Goal: Transaction & Acquisition: Purchase product/service

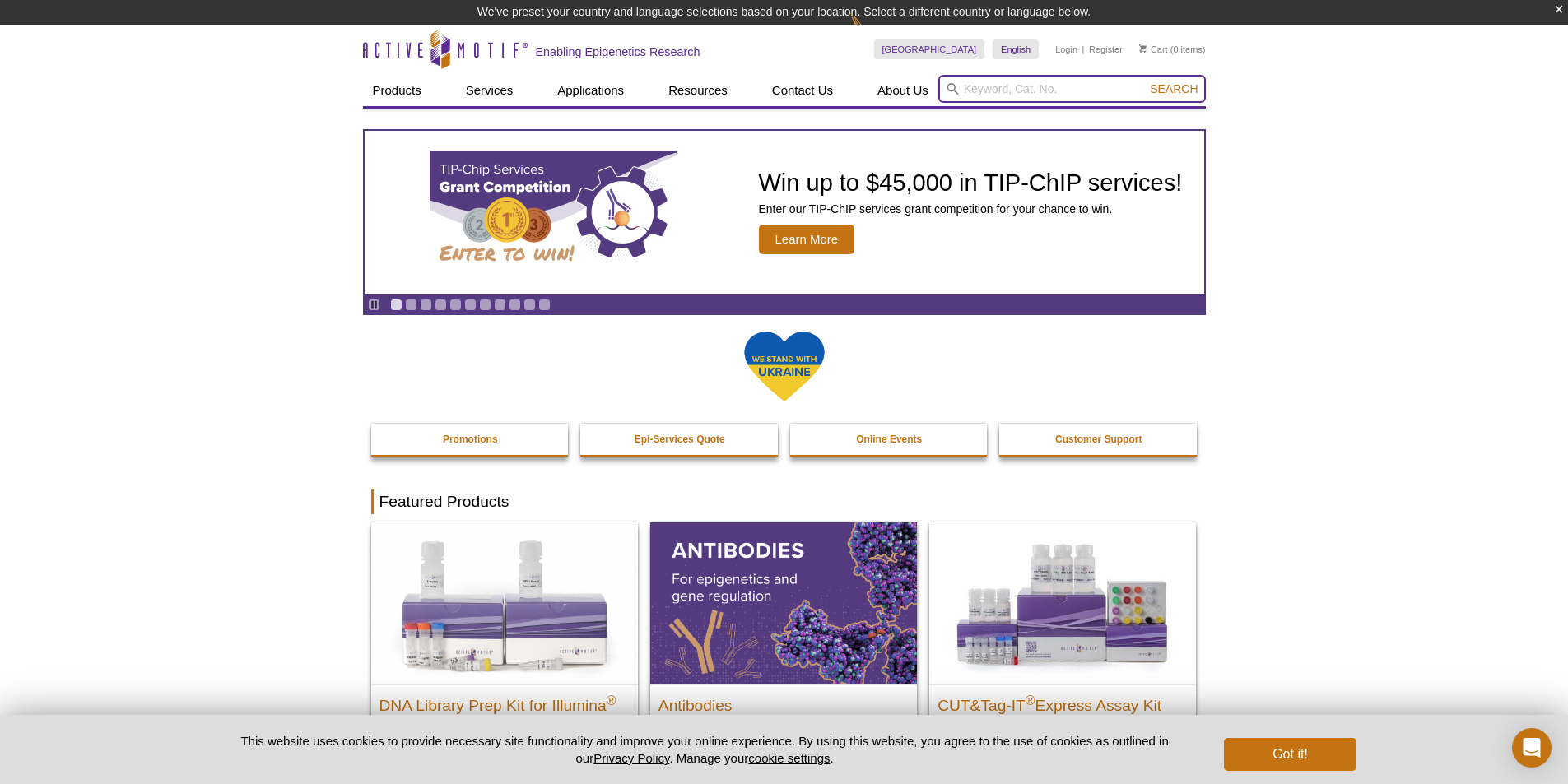
click at [991, 76] on input "search" at bounding box center [1072, 89] width 267 height 28
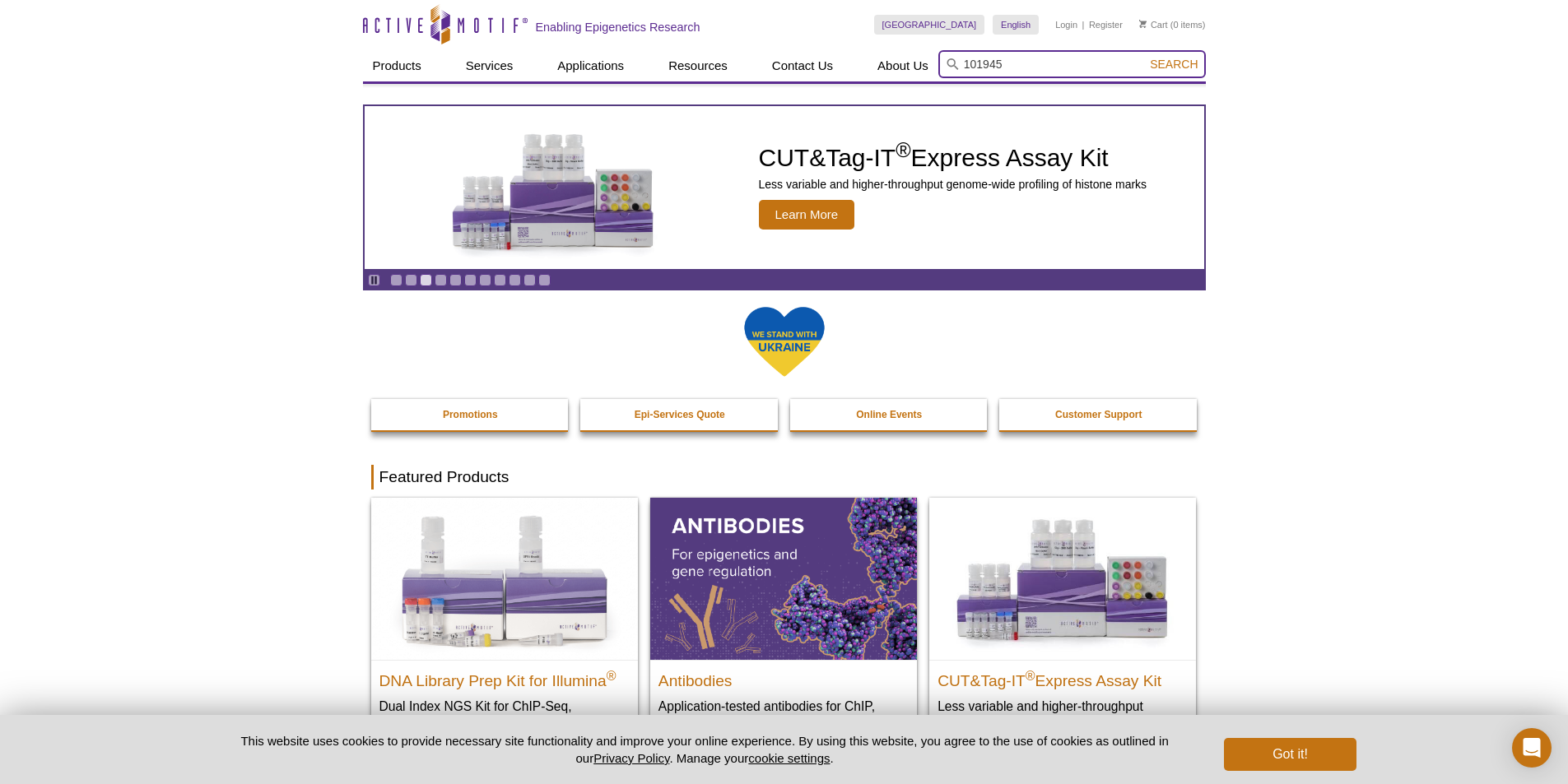
type input "101945"
click at [1174, 68] on span "Search" at bounding box center [1173, 64] width 48 height 14
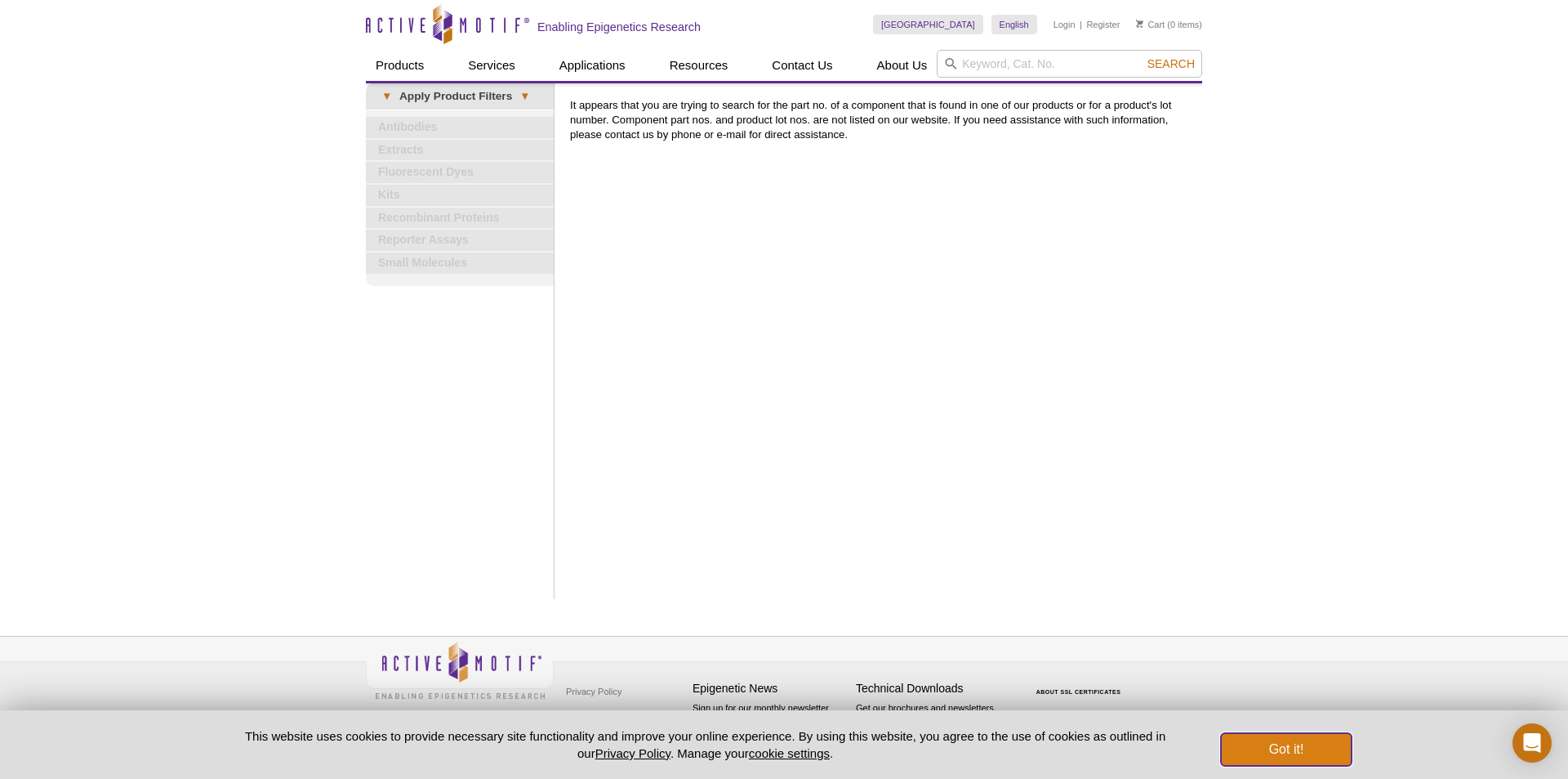
click at [1297, 742] on button "Got it!" at bounding box center [1286, 749] width 130 height 32
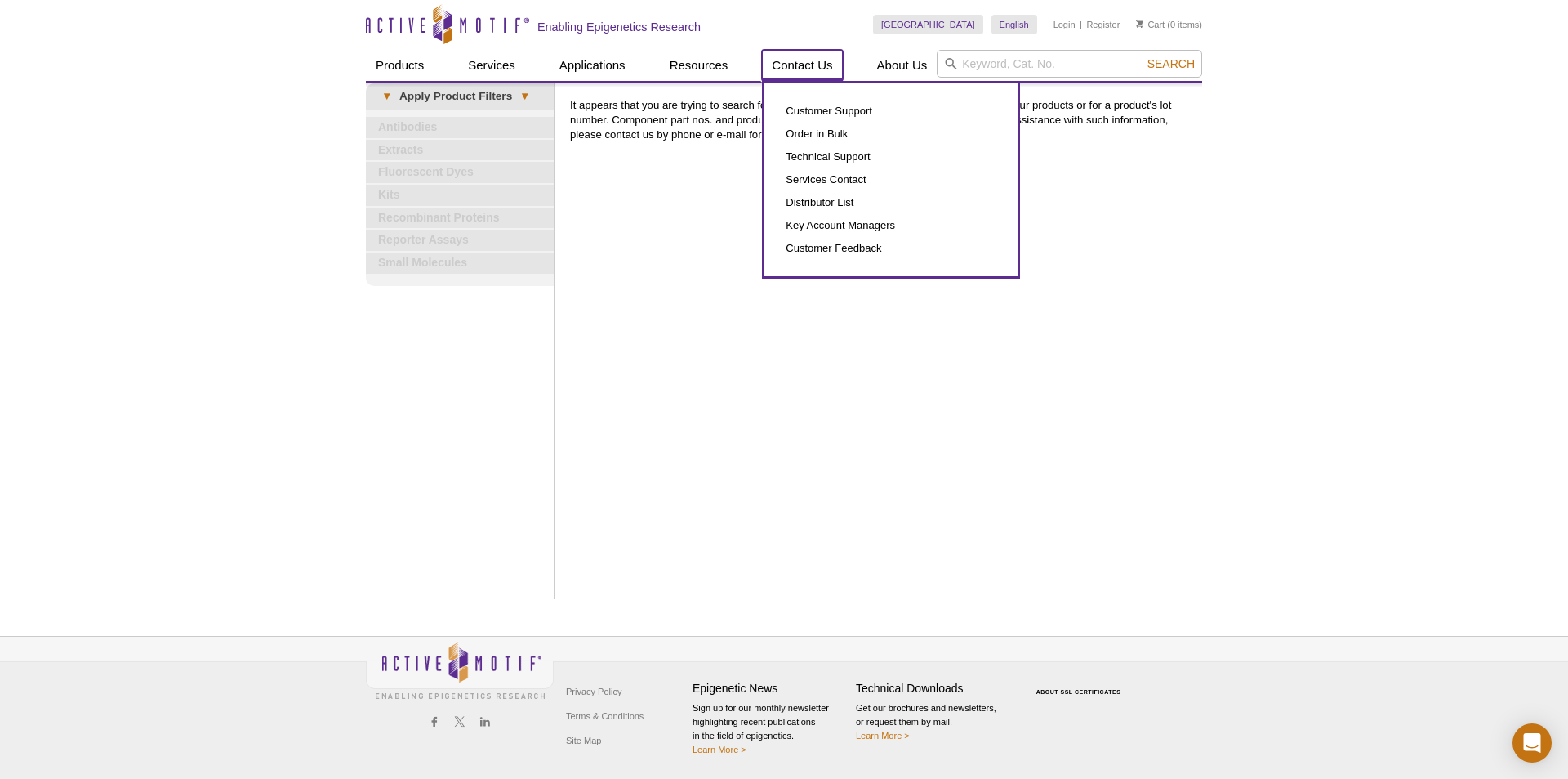
click at [809, 64] on link "Contact Us" at bounding box center [802, 65] width 80 height 31
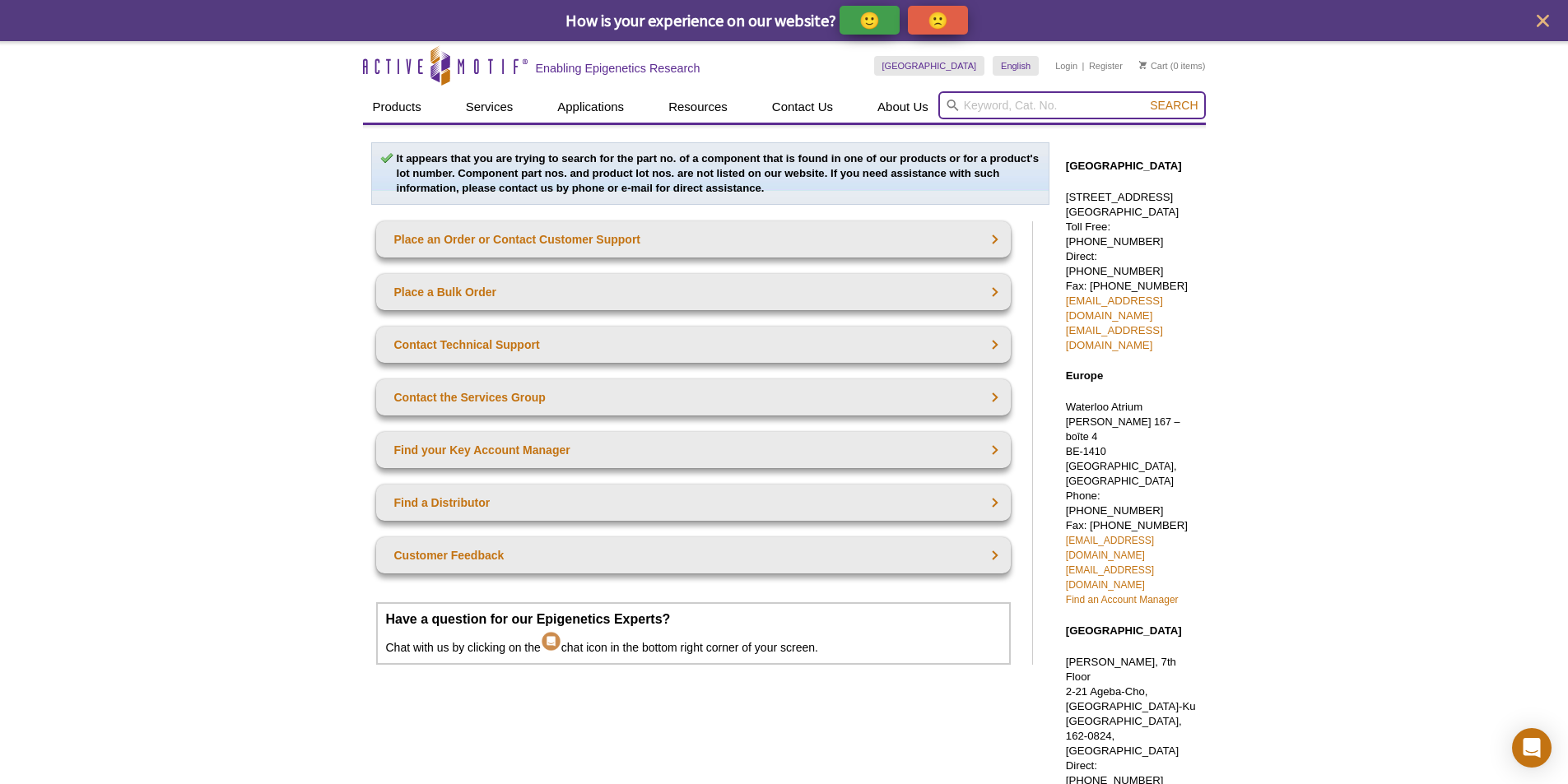
click at [982, 107] on input "search" at bounding box center [1072, 105] width 267 height 28
paste input "53009"
type input "53009"
click at [1167, 103] on span "Search" at bounding box center [1173, 105] width 48 height 14
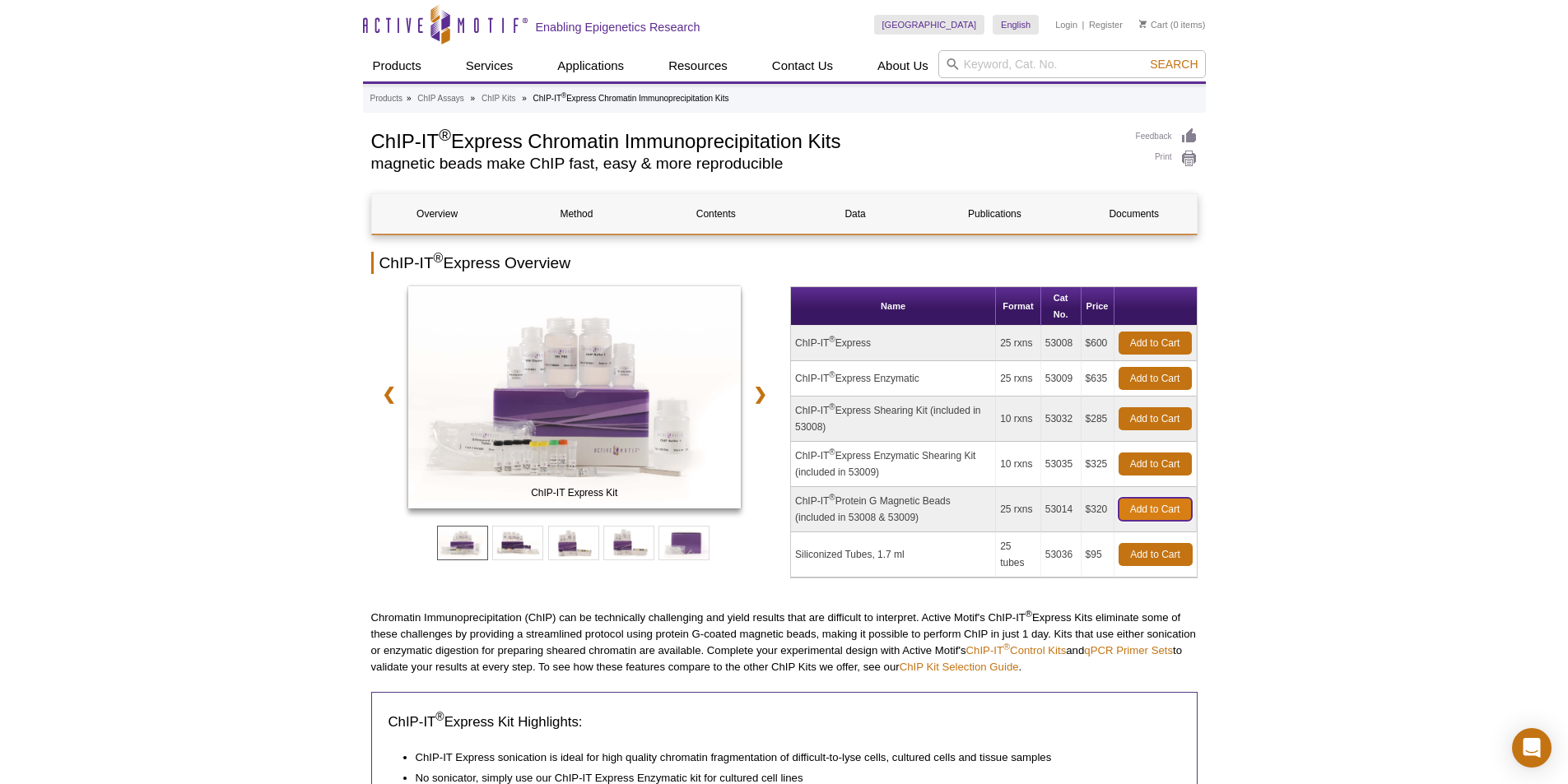
click at [1143, 509] on link "Add to Cart" at bounding box center [1155, 509] width 73 height 23
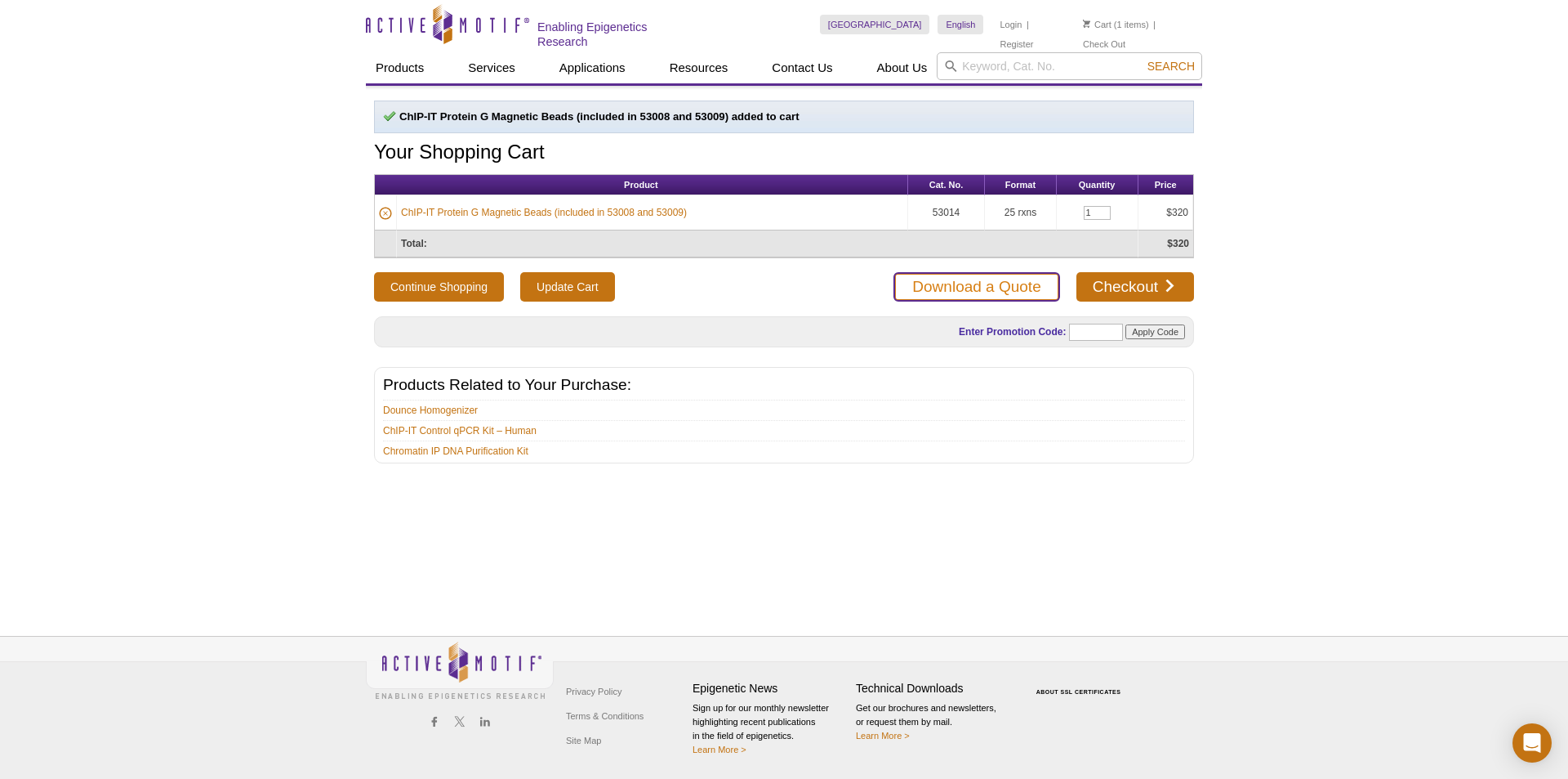
click at [967, 288] on link "Download a Quote" at bounding box center [976, 287] width 165 height 30
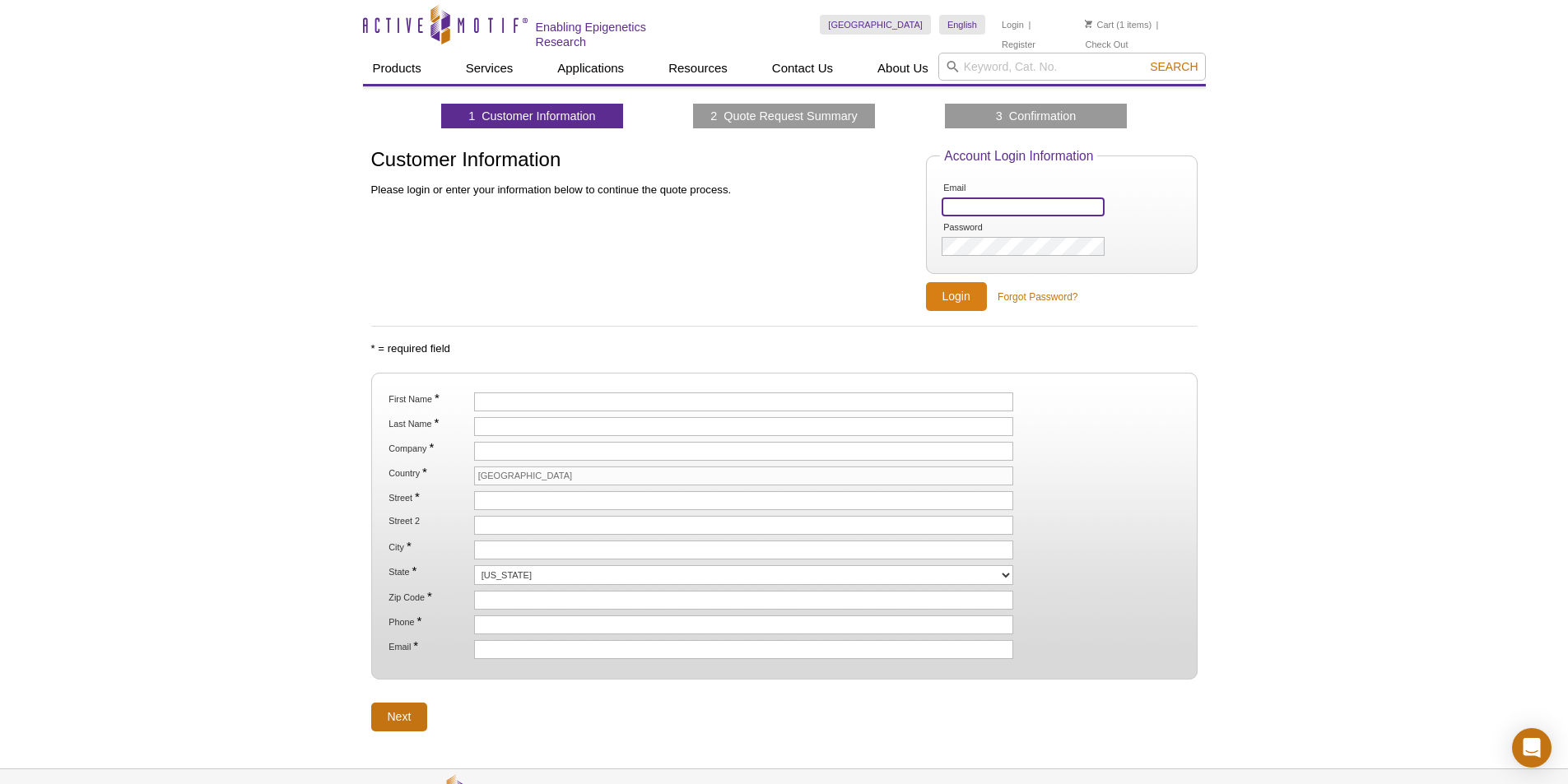
type input "[EMAIL_ADDRESS][DOMAIN_NAME]"
click at [953, 292] on input "Login" at bounding box center [956, 297] width 61 height 29
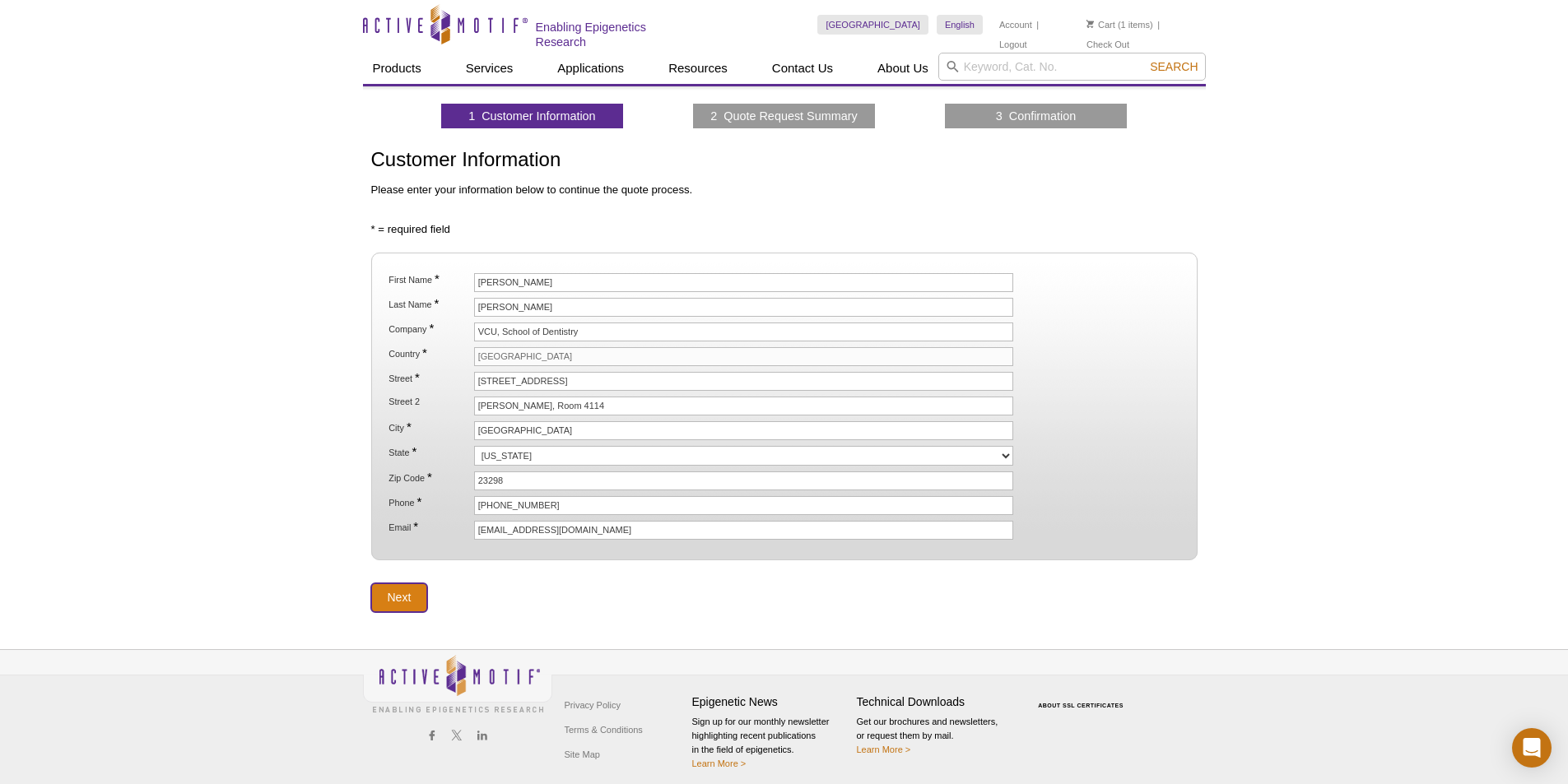
click at [390, 591] on input "Next" at bounding box center [399, 598] width 57 height 29
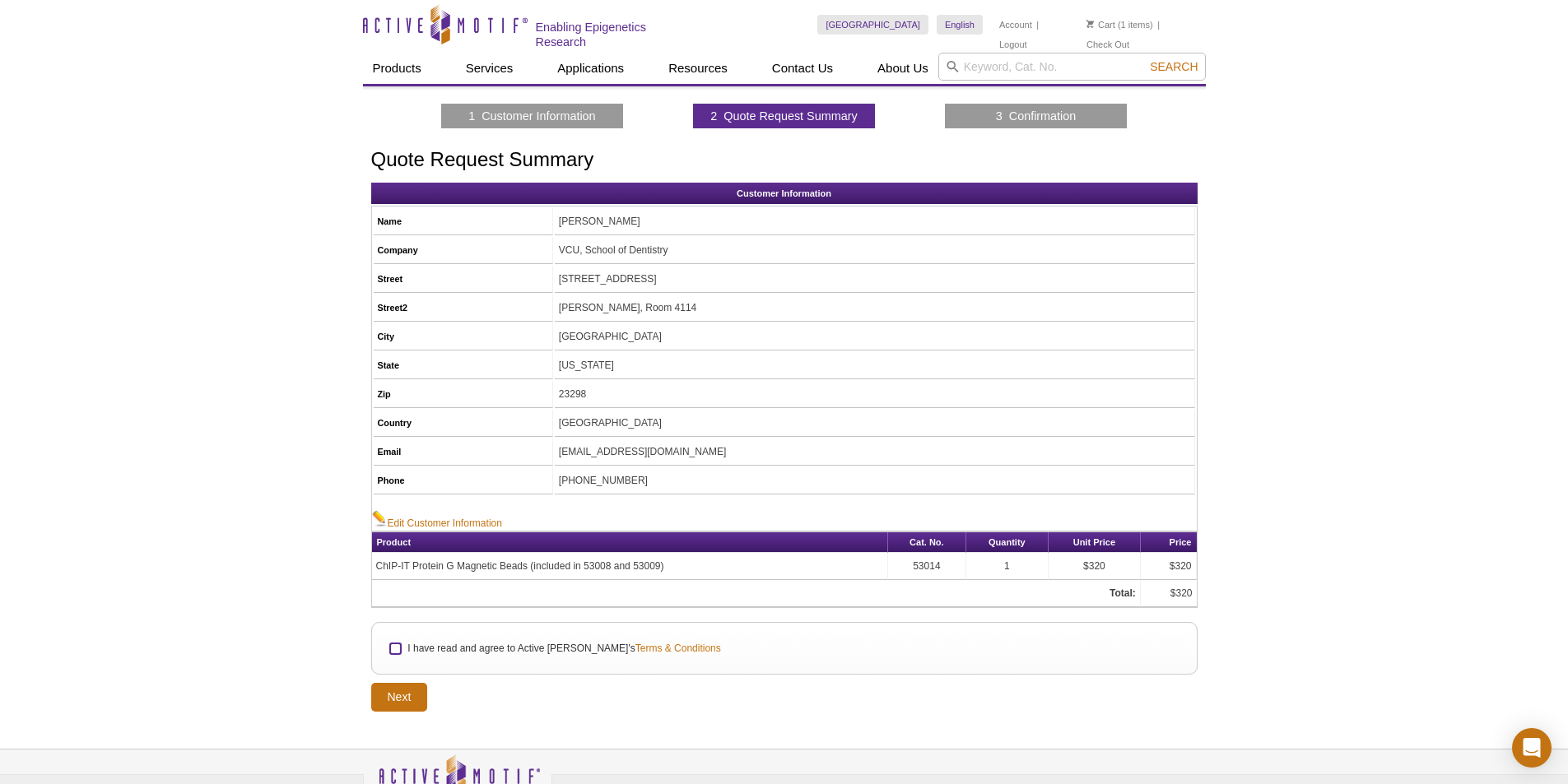
click at [394, 645] on input "I have read and agree to Active [PERSON_NAME]'s Terms & Conditions" at bounding box center [396, 649] width 11 height 11
checkbox input "true"
click at [390, 696] on input "Next" at bounding box center [399, 697] width 57 height 29
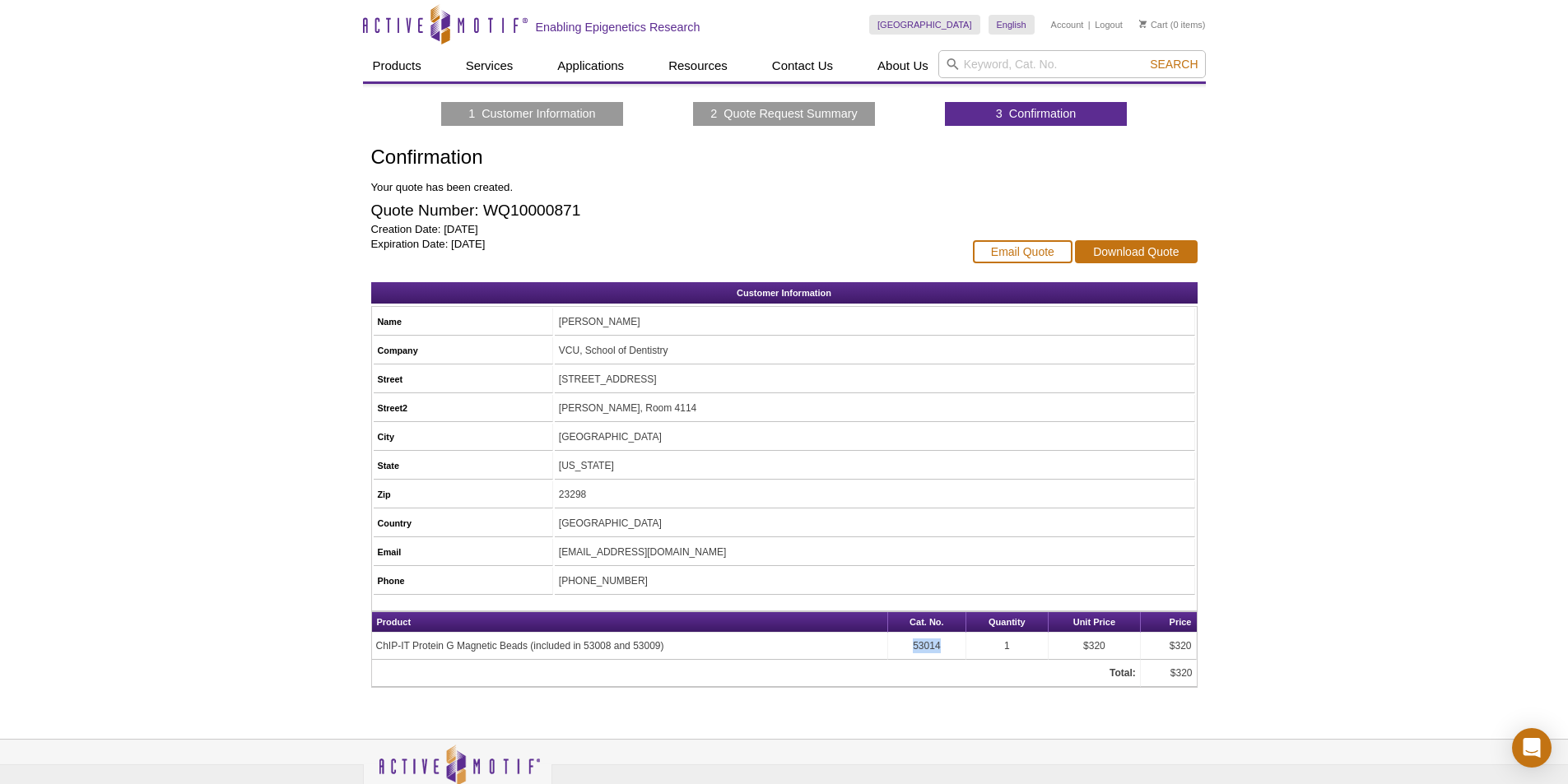
drag, startPoint x: 943, startPoint y: 646, endPoint x: 906, endPoint y: 644, distance: 37.1
click at [906, 644] on td "53014" at bounding box center [927, 646] width 78 height 27
copy td "53014"
click at [1004, 67] on input "search" at bounding box center [1072, 63] width 267 height 28
paste input "53014"
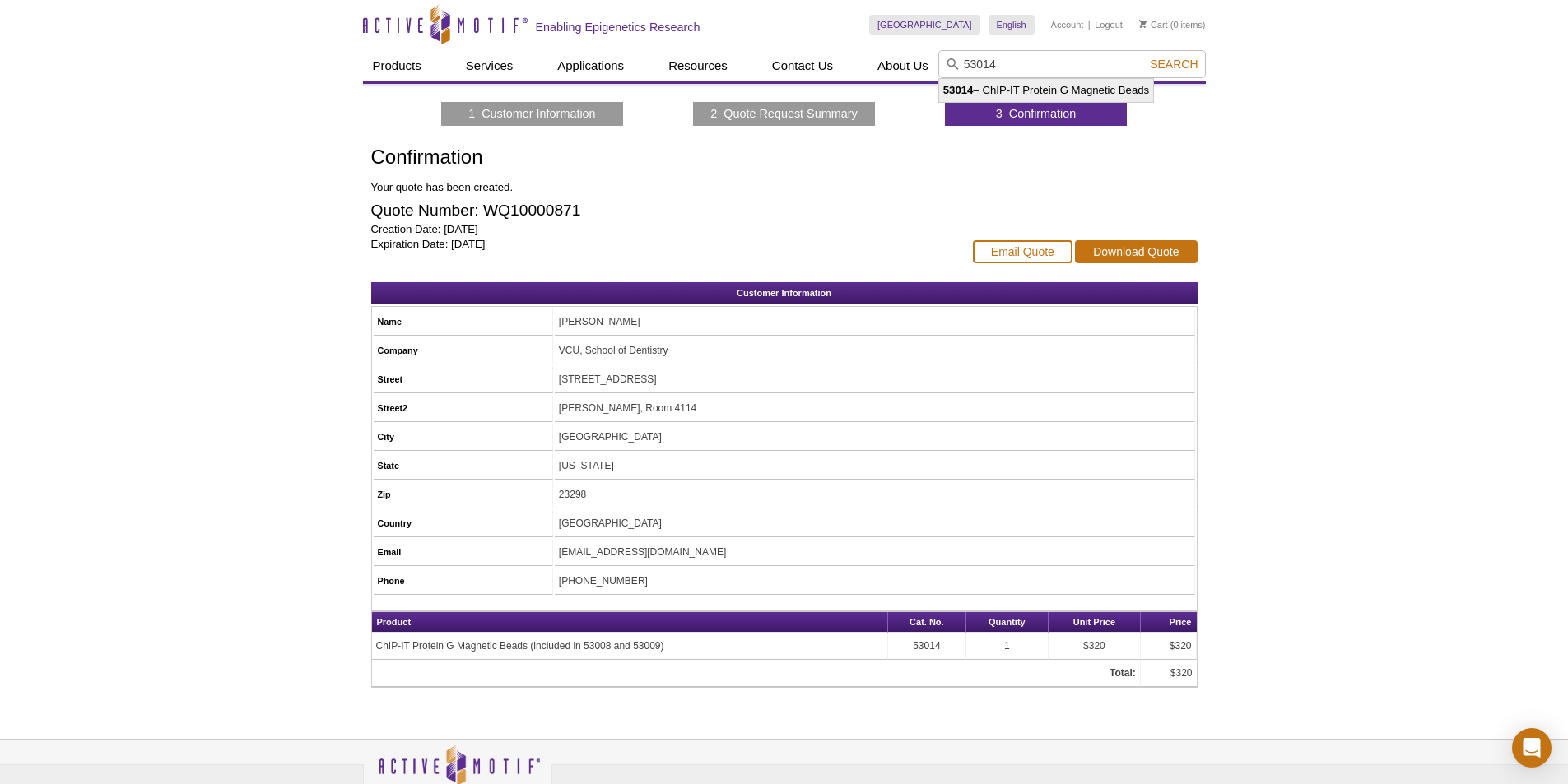
click at [1076, 89] on li "53014 – ChIP-IT Protein G Magnetic Beads" at bounding box center [1046, 90] width 214 height 23
type input "53014 – ChIP-IT Protein G Magnetic Beads"
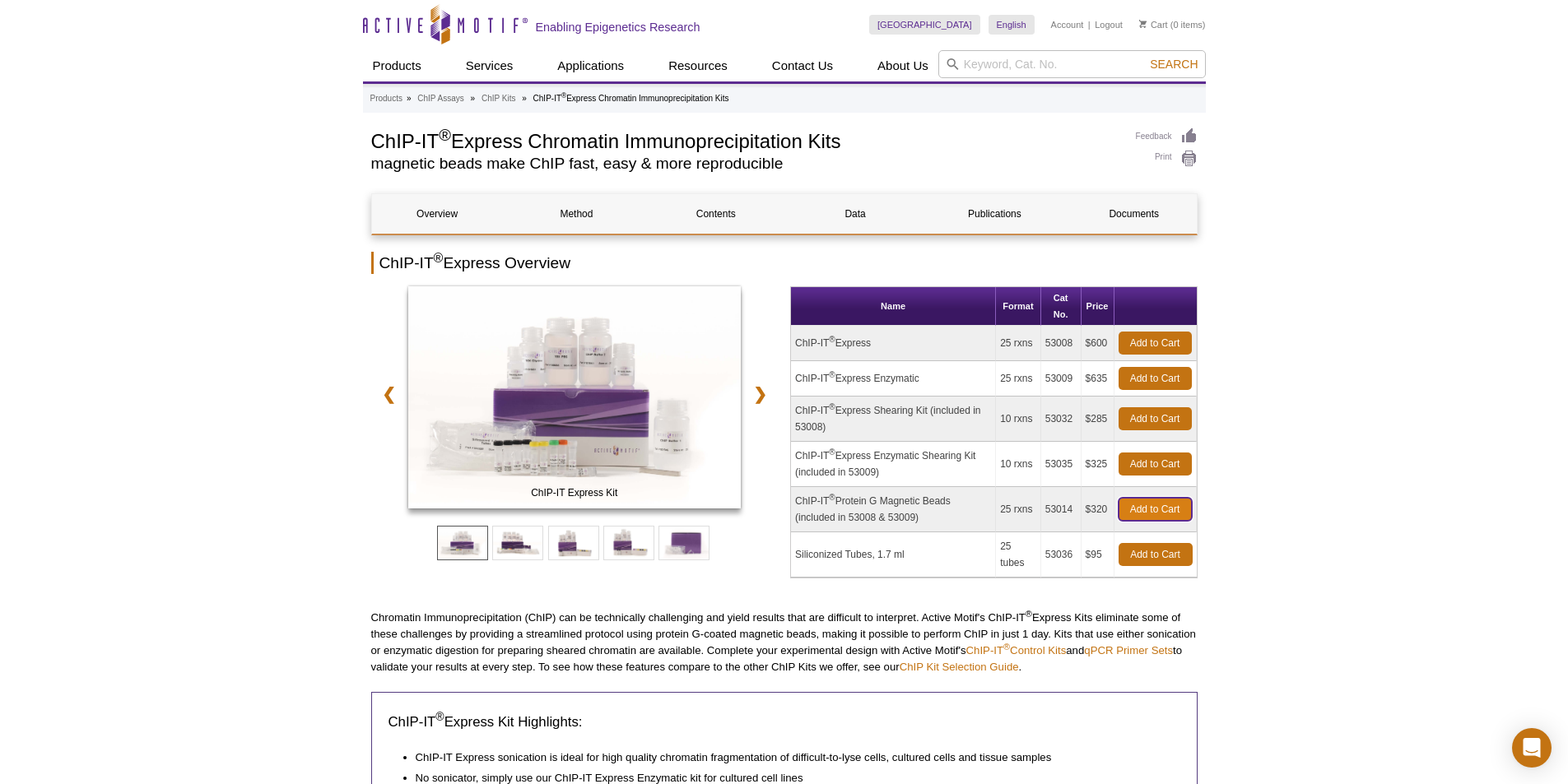
click at [1148, 509] on link "Add to Cart" at bounding box center [1155, 509] width 73 height 23
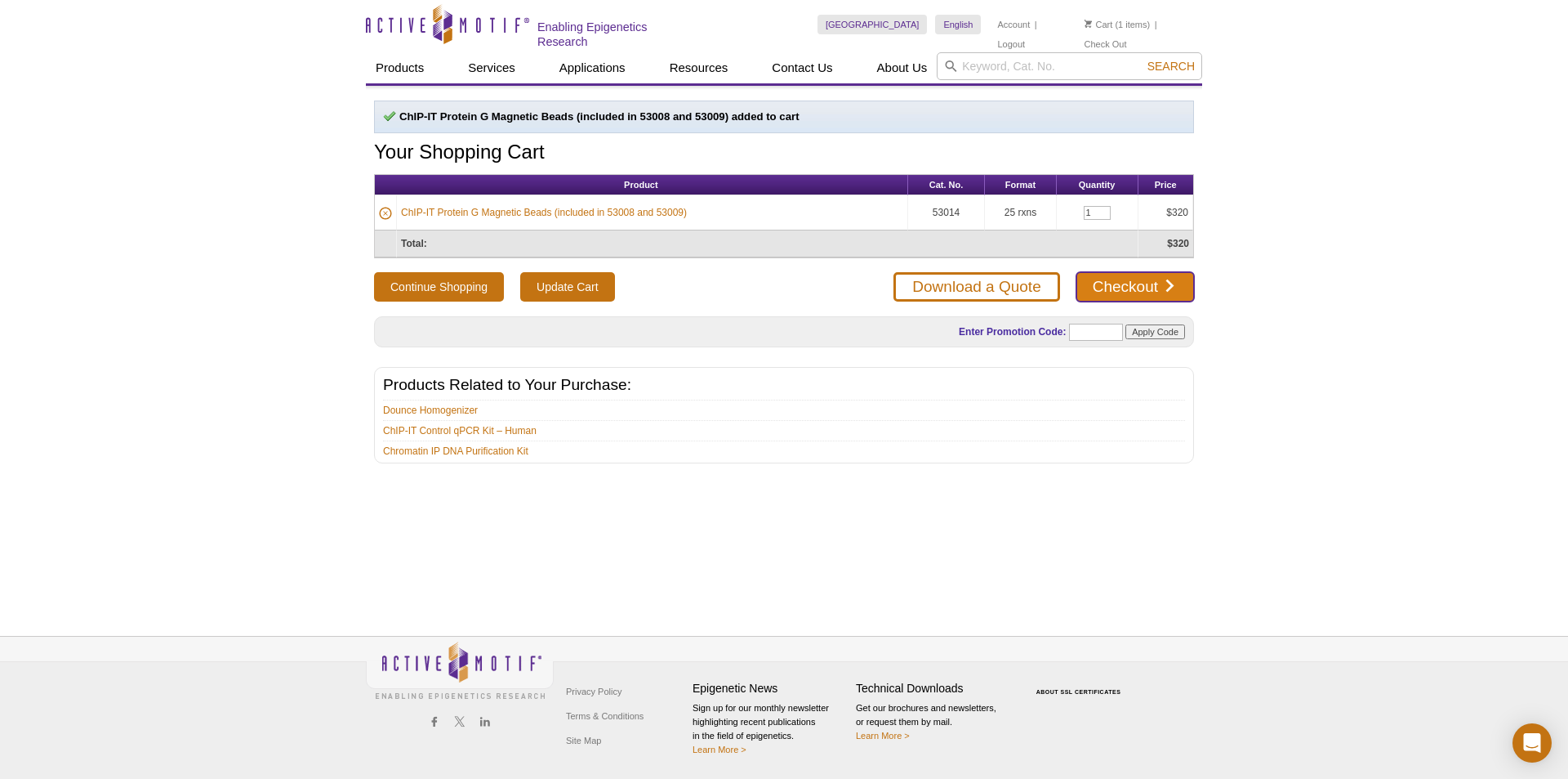
click at [1142, 291] on link "Checkout" at bounding box center [1136, 287] width 118 height 30
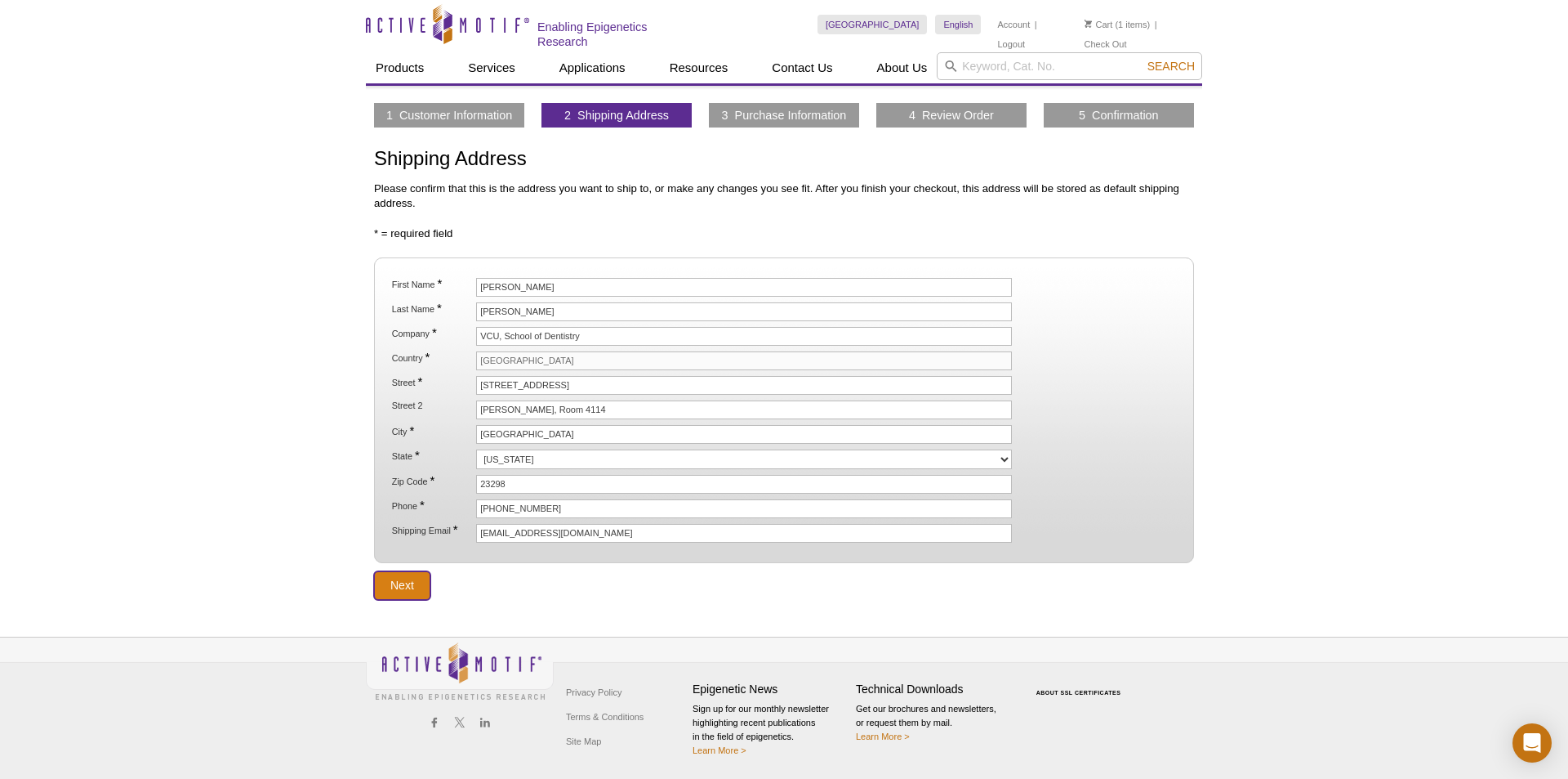
click at [409, 586] on input "Next" at bounding box center [402, 586] width 57 height 29
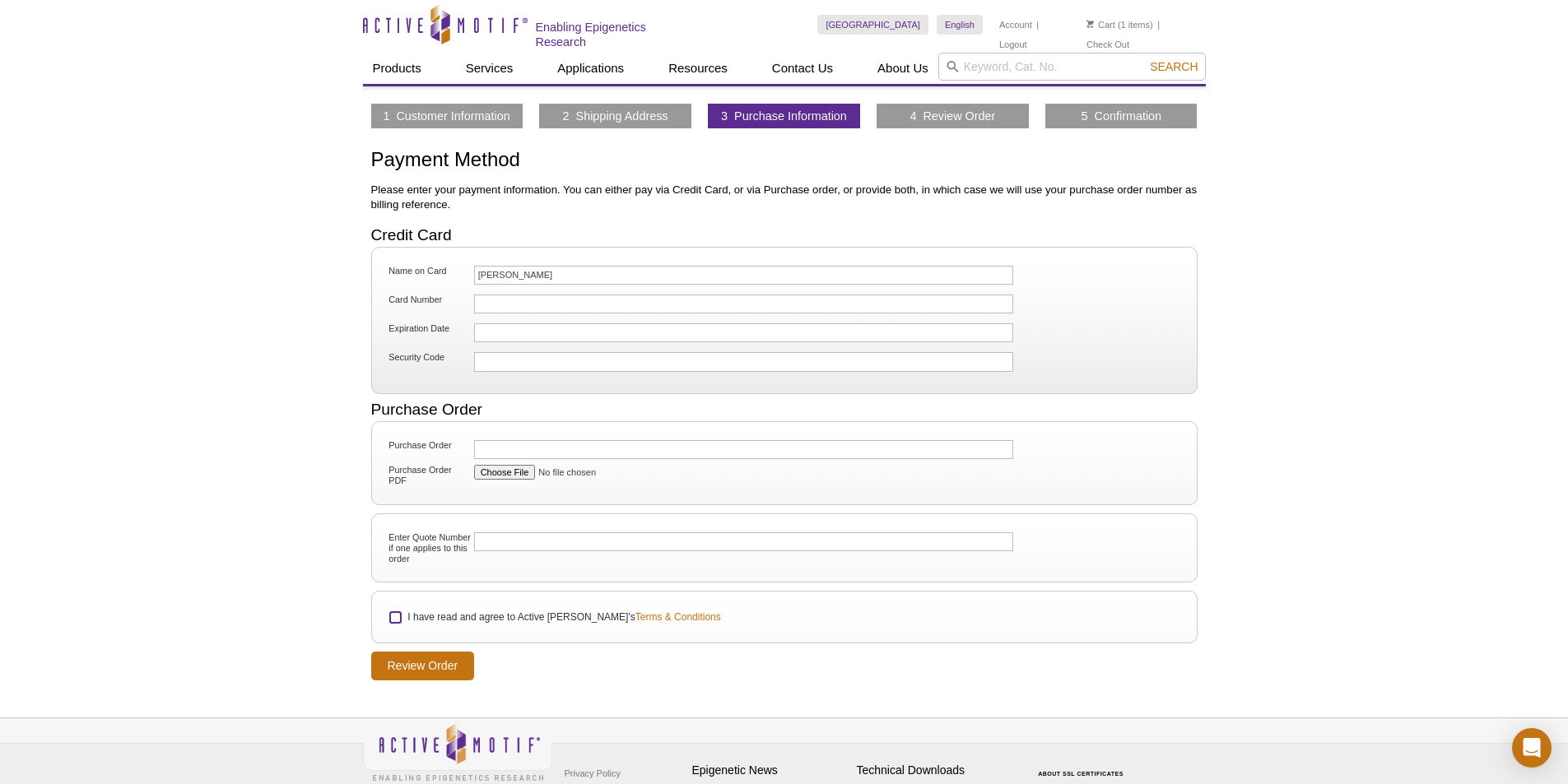
click at [398, 618] on input "I have read and agree to Active Motif's Terms & Conditions" at bounding box center [396, 617] width 11 height 11
checkbox input "true"
click at [418, 663] on input "Review Order" at bounding box center [423, 666] width 103 height 29
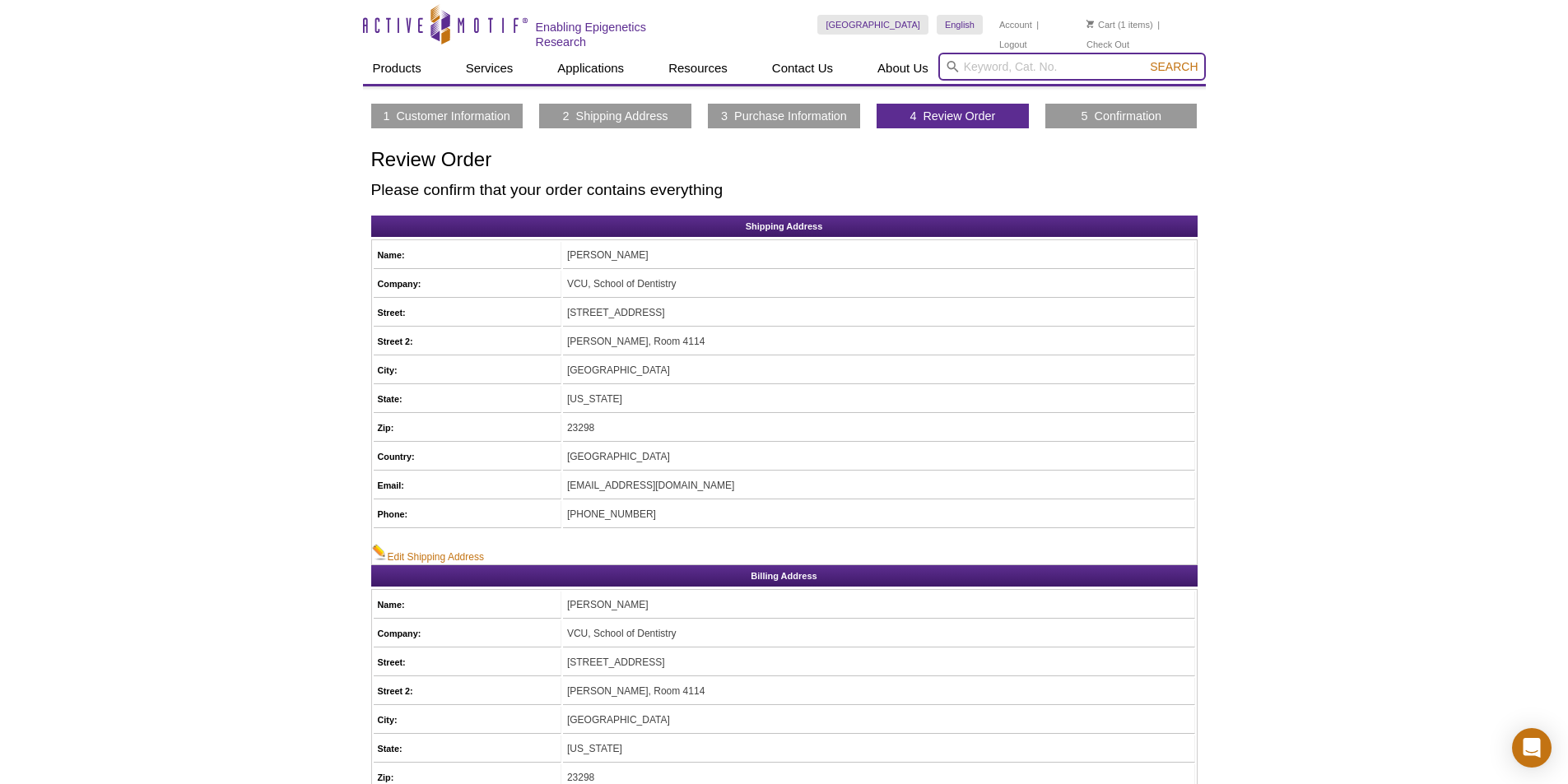
click at [988, 68] on input "search" at bounding box center [1072, 66] width 267 height 28
paste input "53014"
click at [1032, 90] on li "53014 – ChIP-IT Protein G Magnetic Beads" at bounding box center [1046, 90] width 214 height 23
type input "53014 – ChIP-IT Protein G Magnetic Beads"
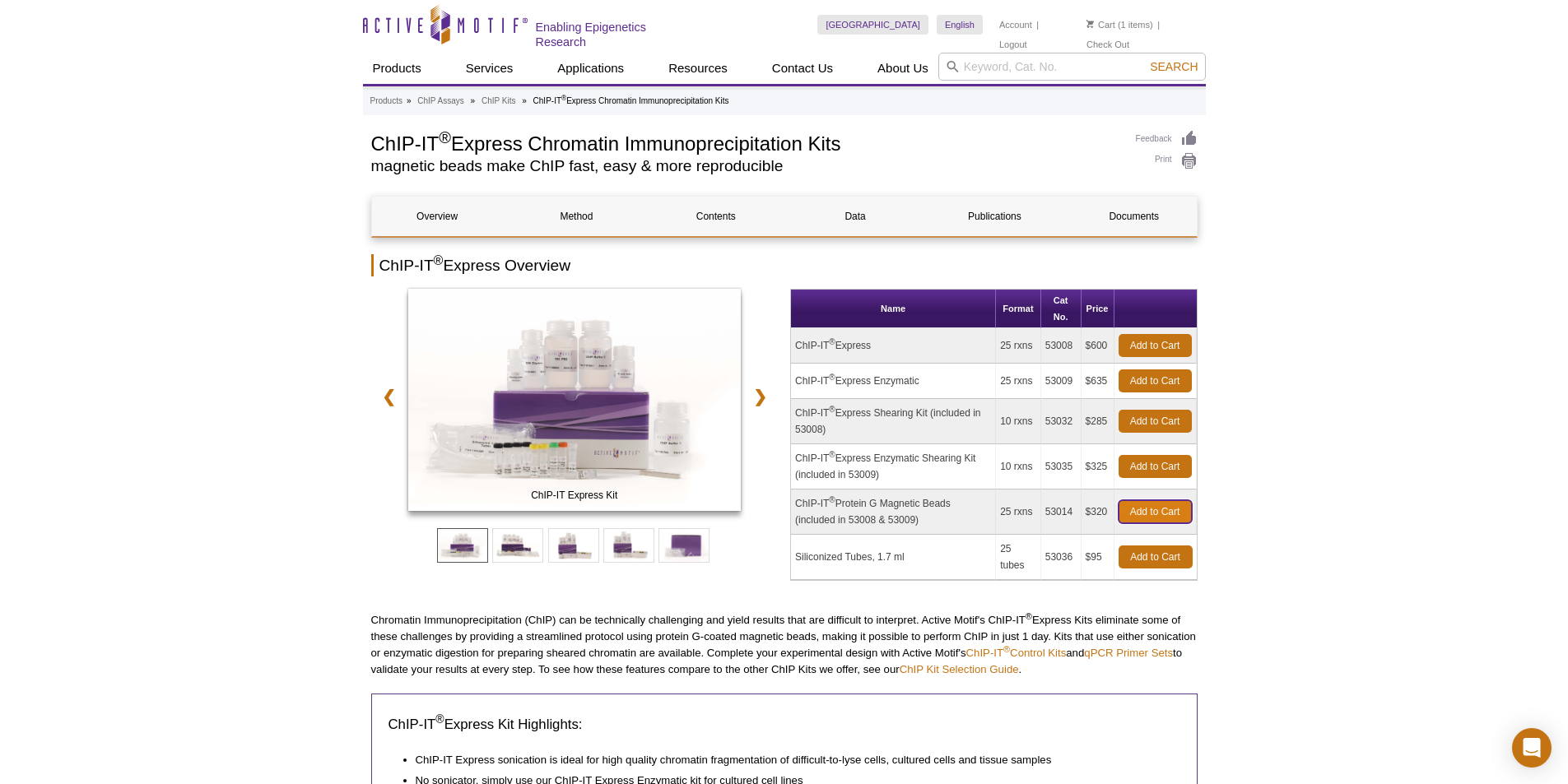
click at [1141, 512] on link "Add to Cart" at bounding box center [1155, 511] width 73 height 23
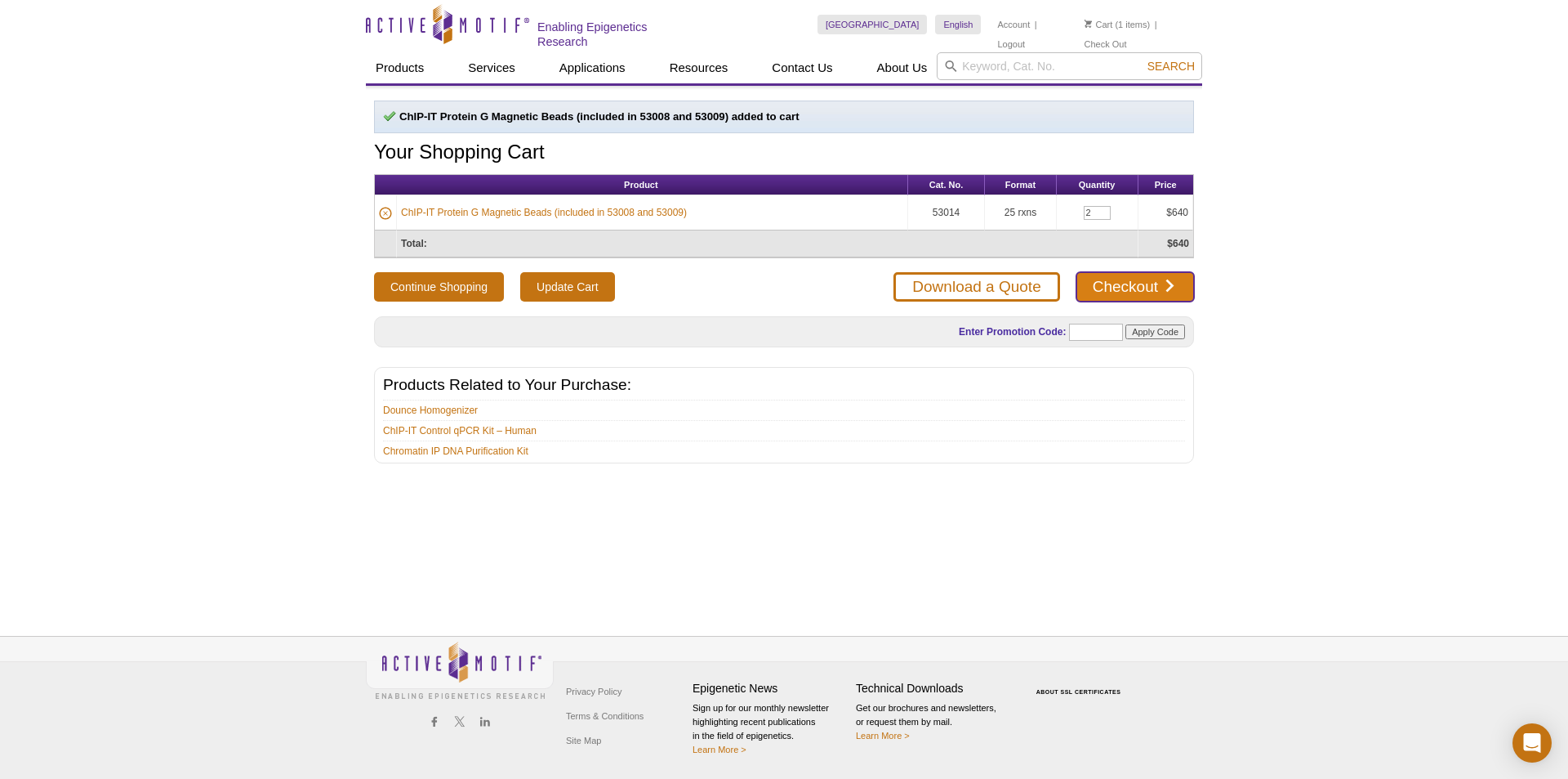
click at [1103, 277] on link "Checkout" at bounding box center [1136, 287] width 118 height 30
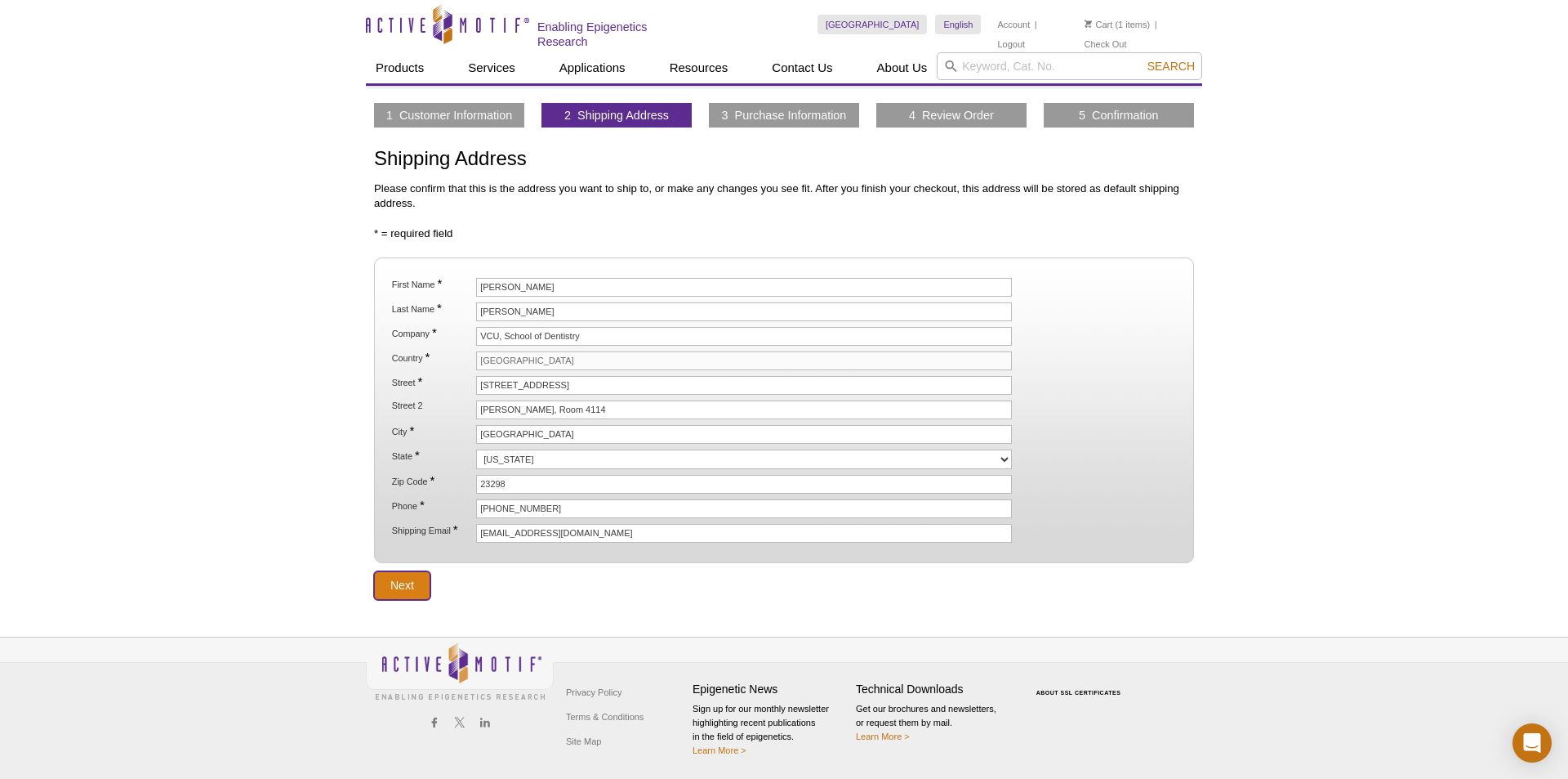
click at [411, 579] on input "Next" at bounding box center [402, 586] width 57 height 29
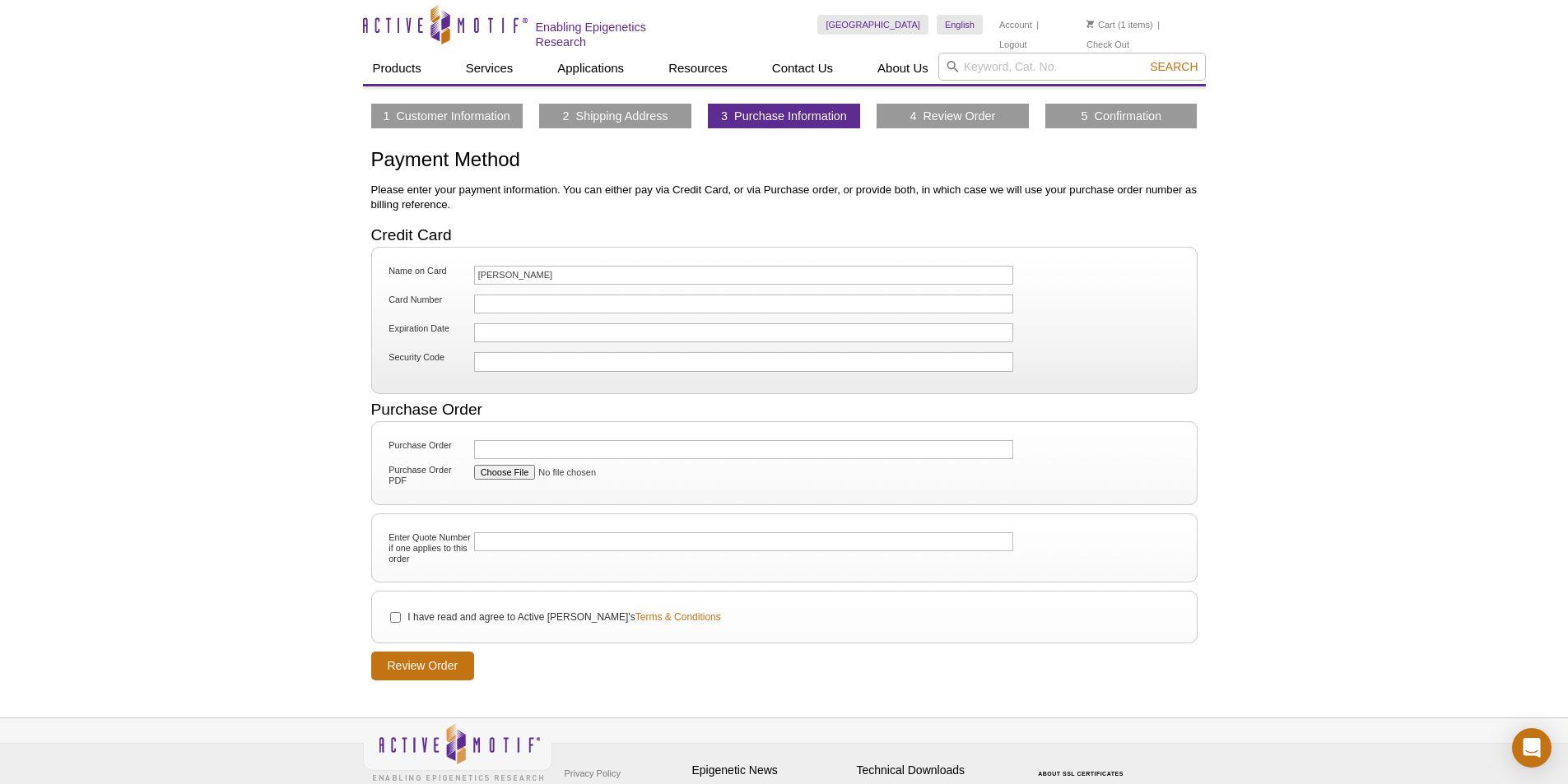
click at [578, 497] on fieldset "Purchase Order Purchase Order PDF" at bounding box center [784, 463] width 826 height 84
click at [398, 616] on input "I have read and agree to Active Motif's Terms & Conditions" at bounding box center [396, 617] width 11 height 11
checkbox input "true"
click at [426, 665] on input "Review Order" at bounding box center [423, 666] width 103 height 29
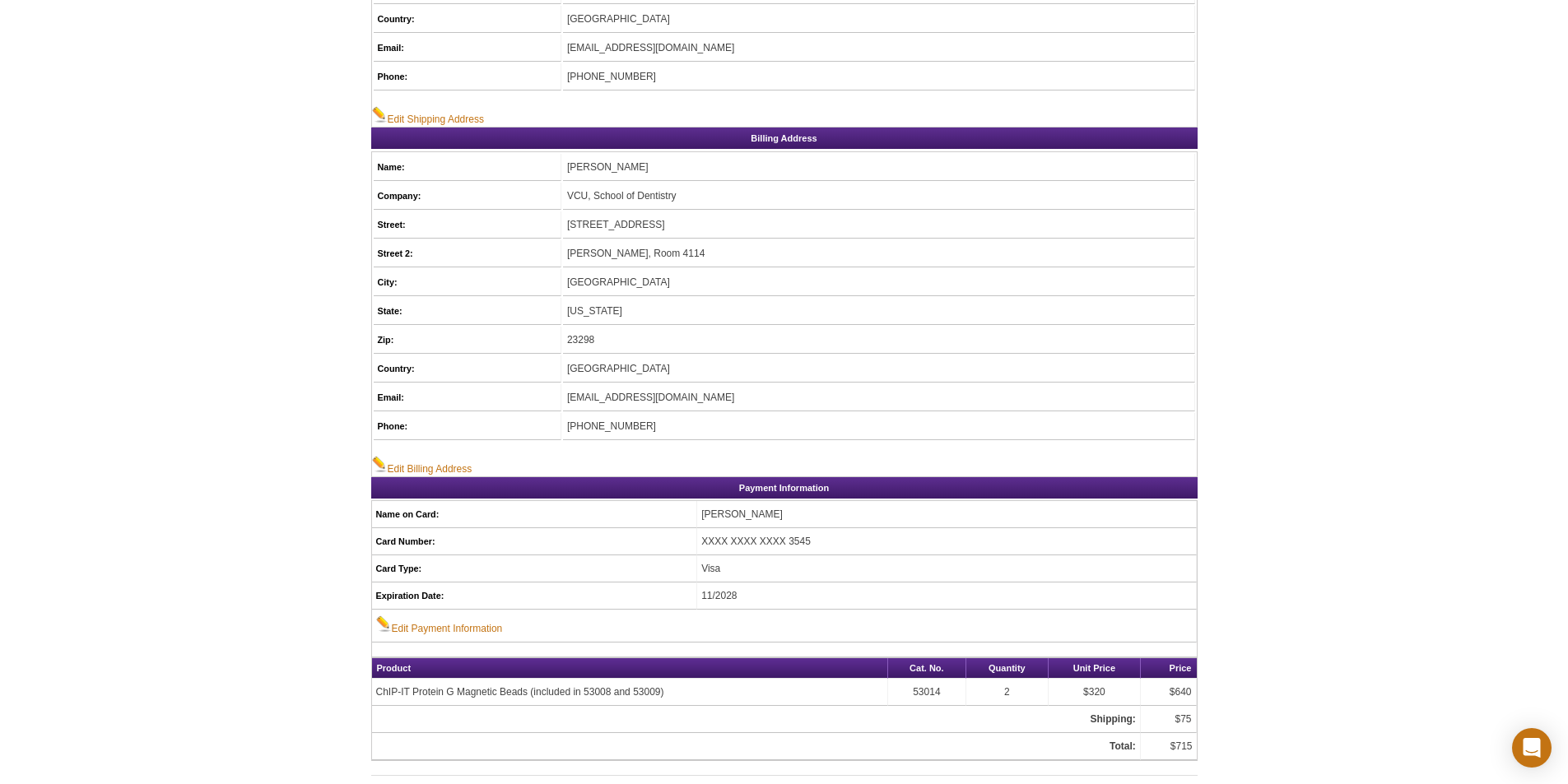
scroll to position [493, 0]
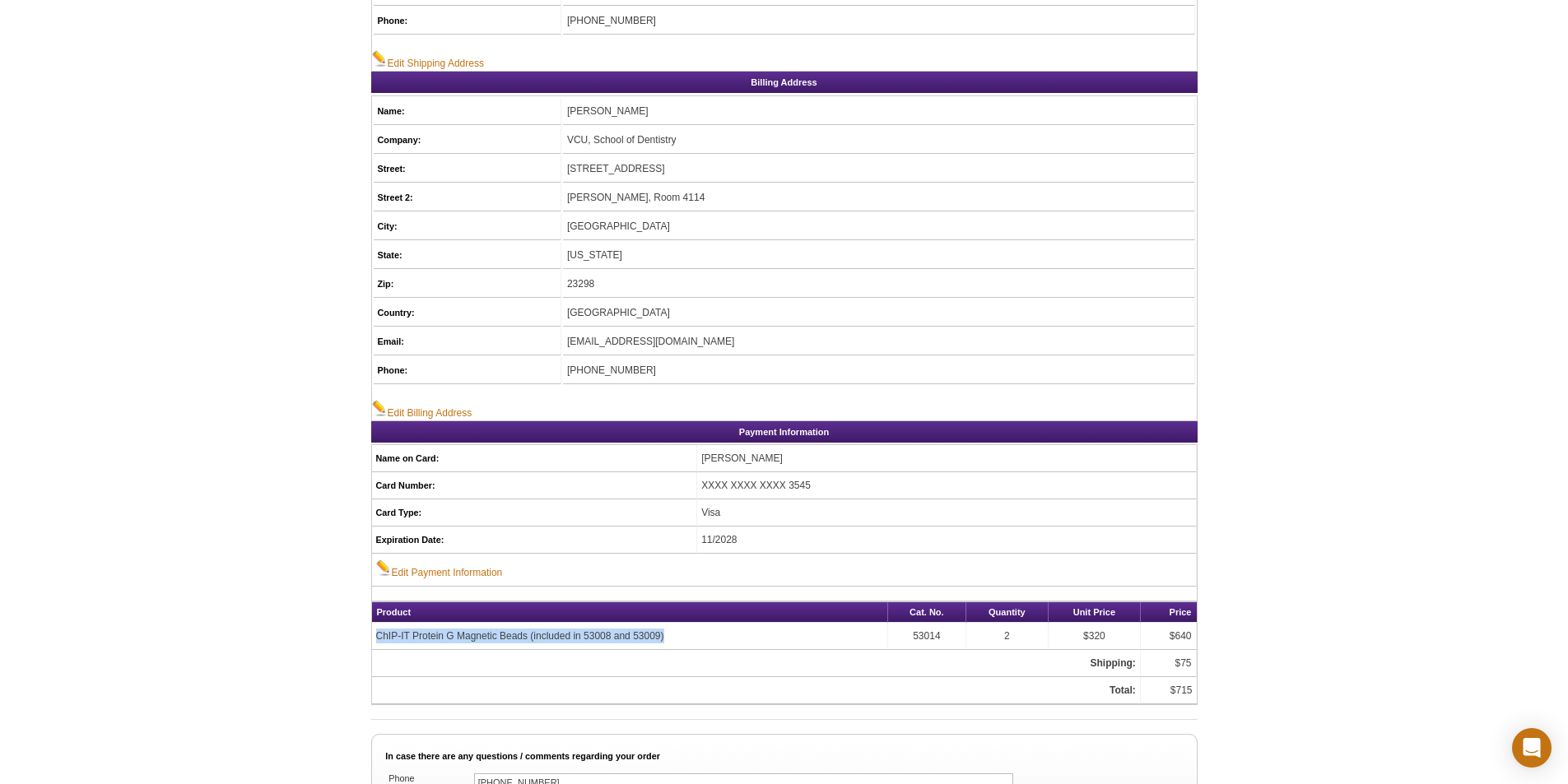
drag, startPoint x: 673, startPoint y: 630, endPoint x: 374, endPoint y: 638, distance: 299.1
click at [374, 638] on td "ChIP-IT Protein G Magnetic Beads (included in 53008 and 53009)" at bounding box center [630, 636] width 516 height 27
copy td "ChIP-IT Protein G Magnetic Beads (included in 53008 and 53009)"
drag, startPoint x: 945, startPoint y: 638, endPoint x: 911, endPoint y: 635, distance: 34.1
click at [911, 635] on td "53014" at bounding box center [927, 636] width 78 height 27
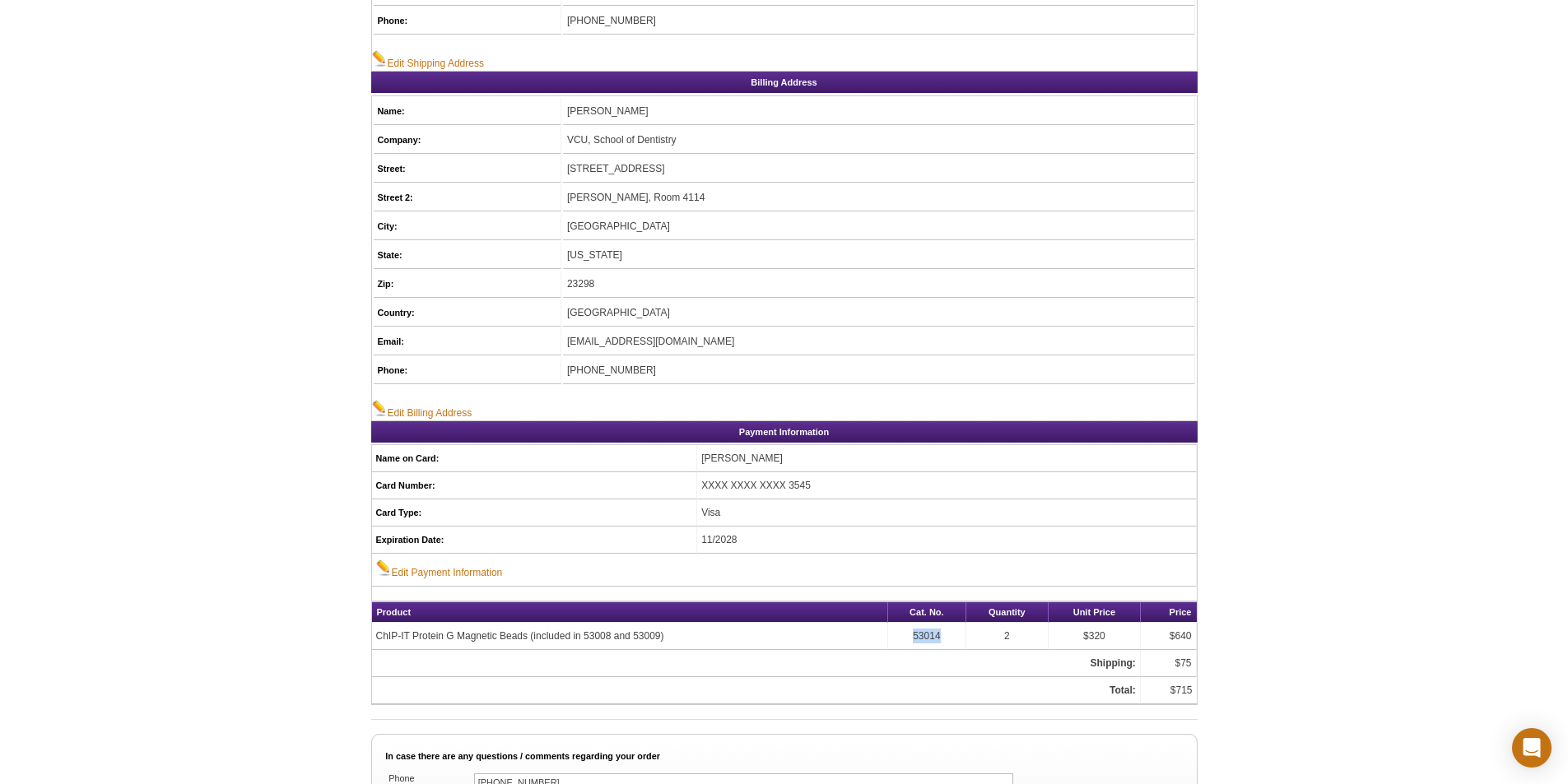
copy td "53014"
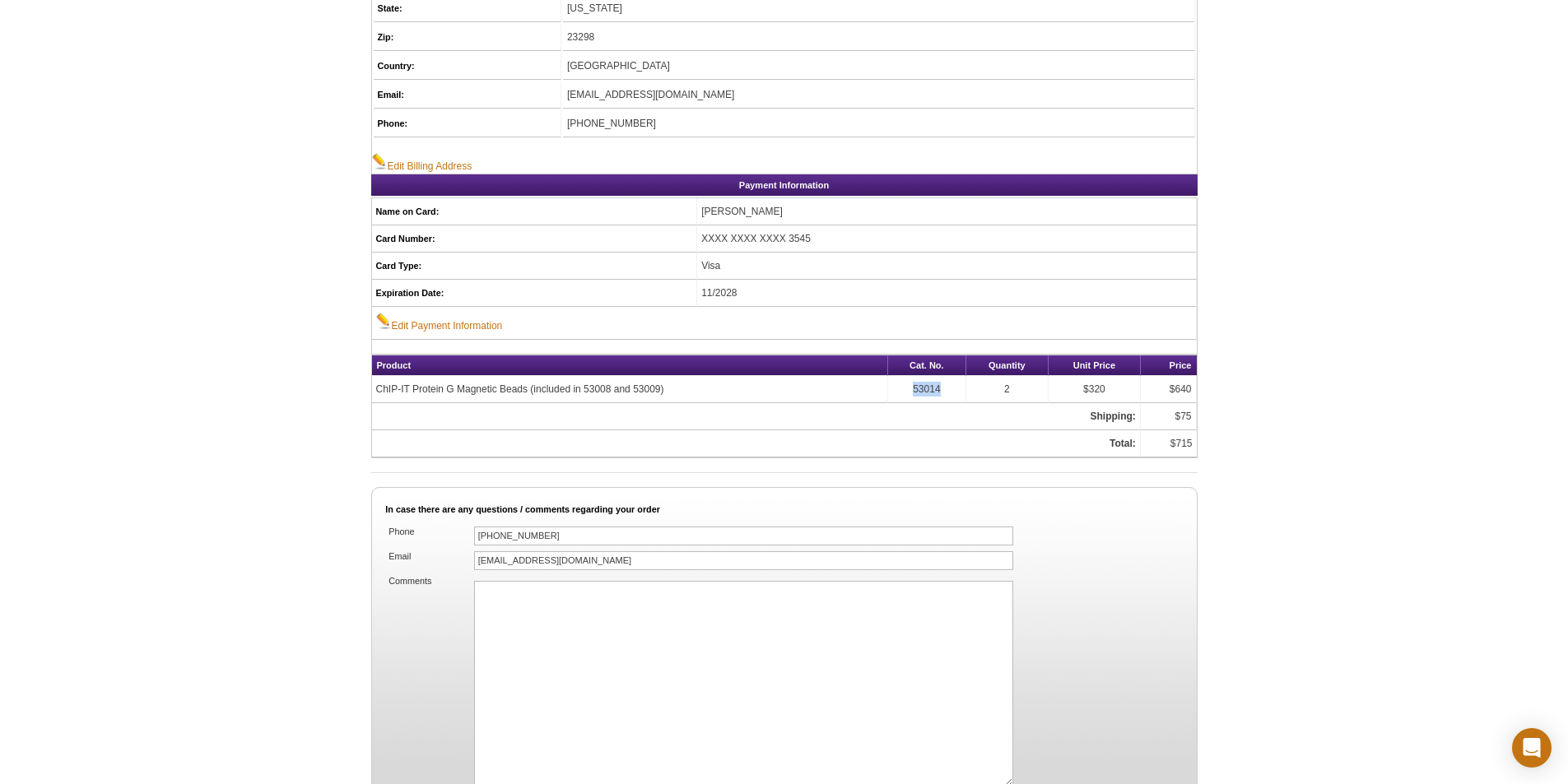
scroll to position [985, 0]
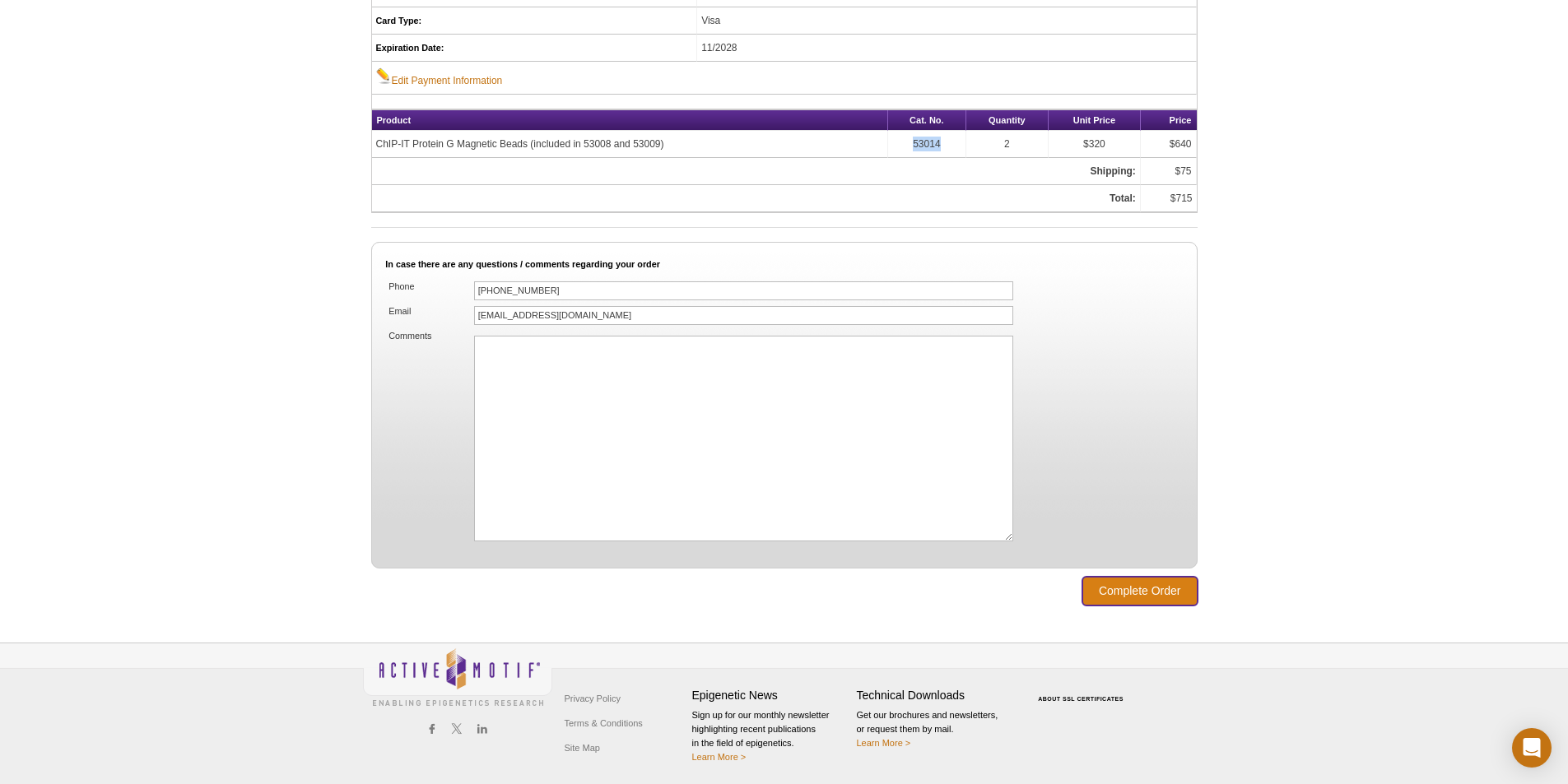
click at [1104, 582] on input "Complete Order" at bounding box center [1140, 591] width 115 height 29
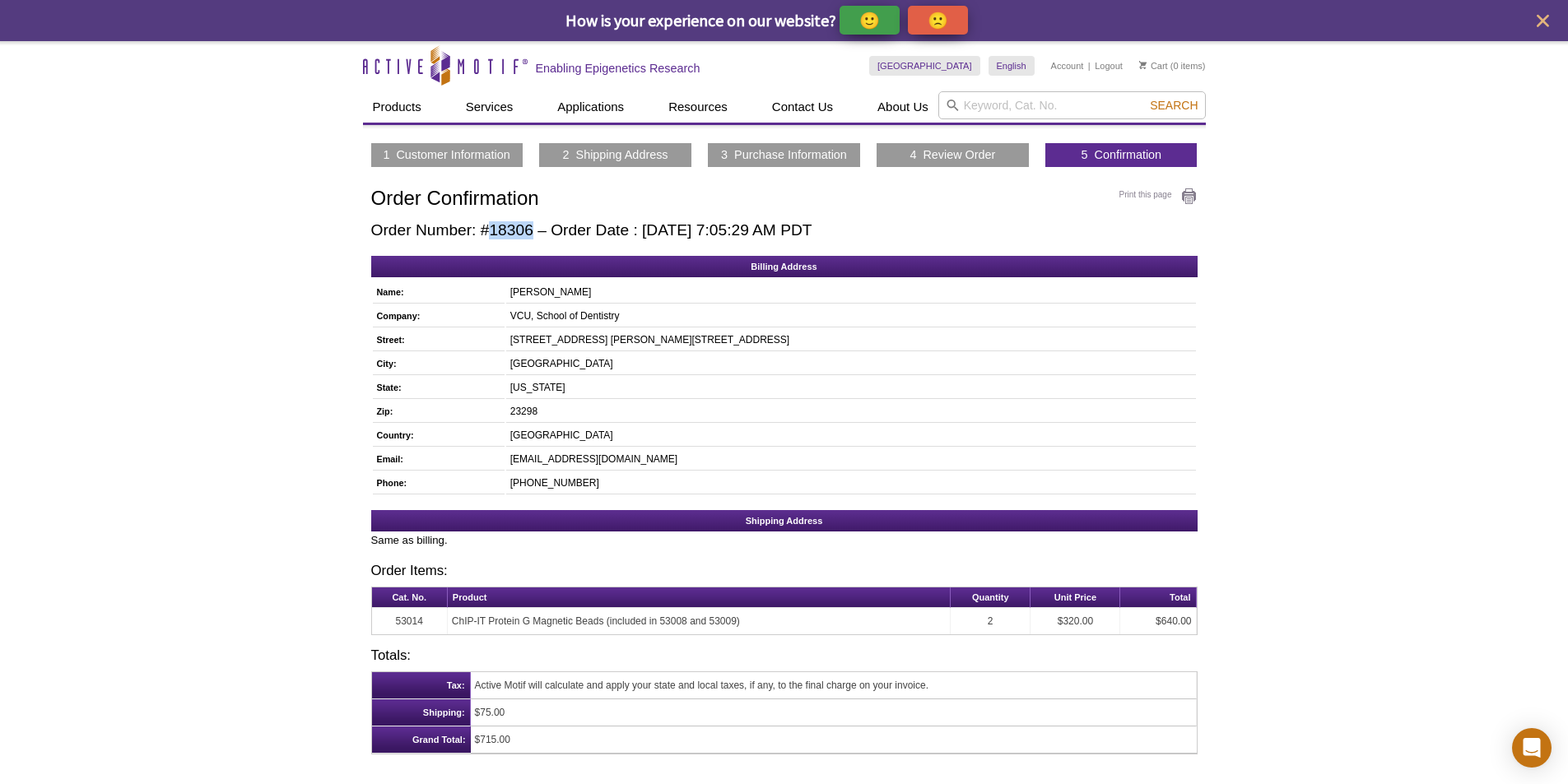
drag, startPoint x: 534, startPoint y: 229, endPoint x: 492, endPoint y: 229, distance: 42.0
click at [492, 229] on h2 "Order Number: #18306 – Order Date : [DATE] 7:05:29 AM PDT" at bounding box center [784, 230] width 826 height 18
copy h2 "18306"
